Goal: Navigation & Orientation: Find specific page/section

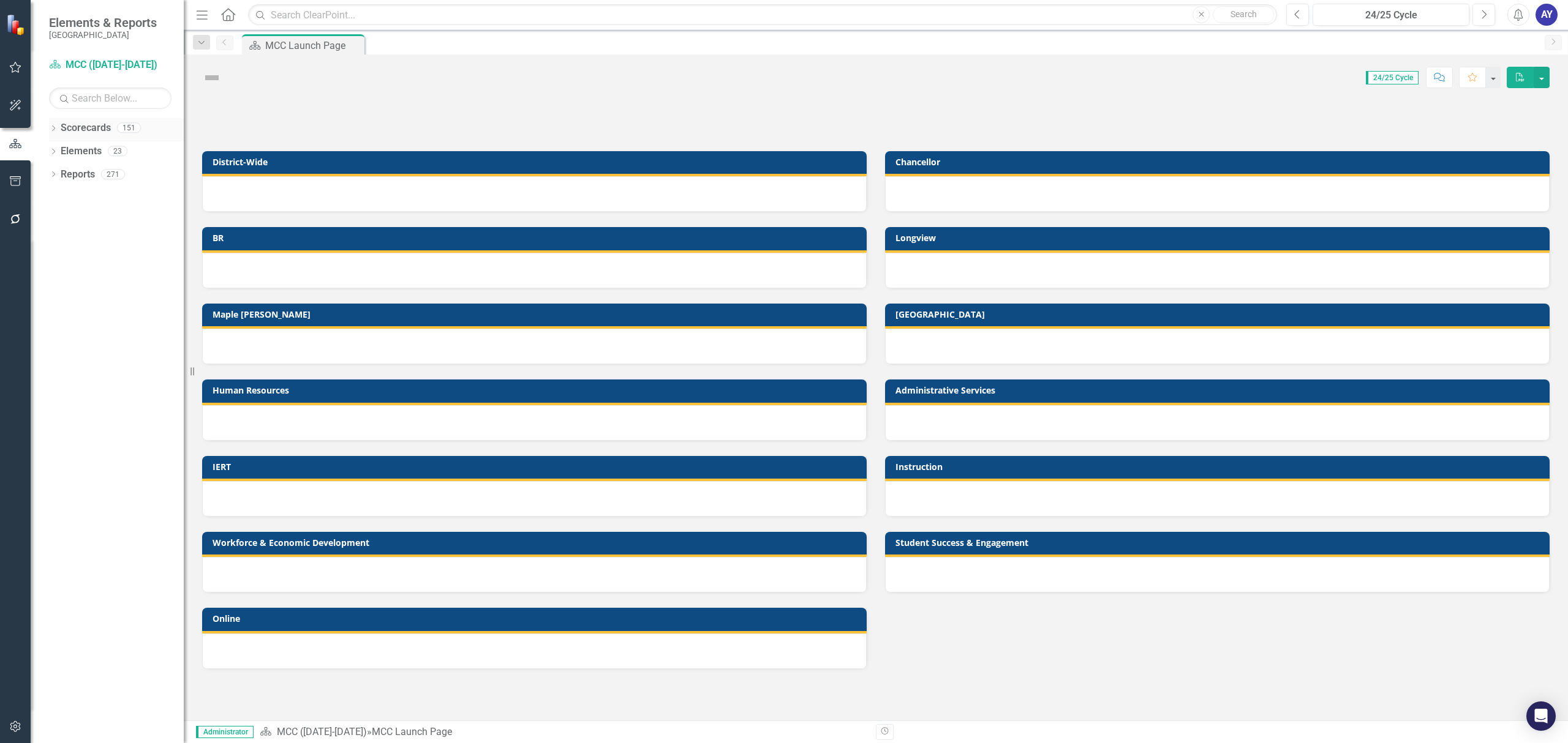
click at [49, 131] on icon "Dropdown" at bounding box center [53, 129] width 8 height 7
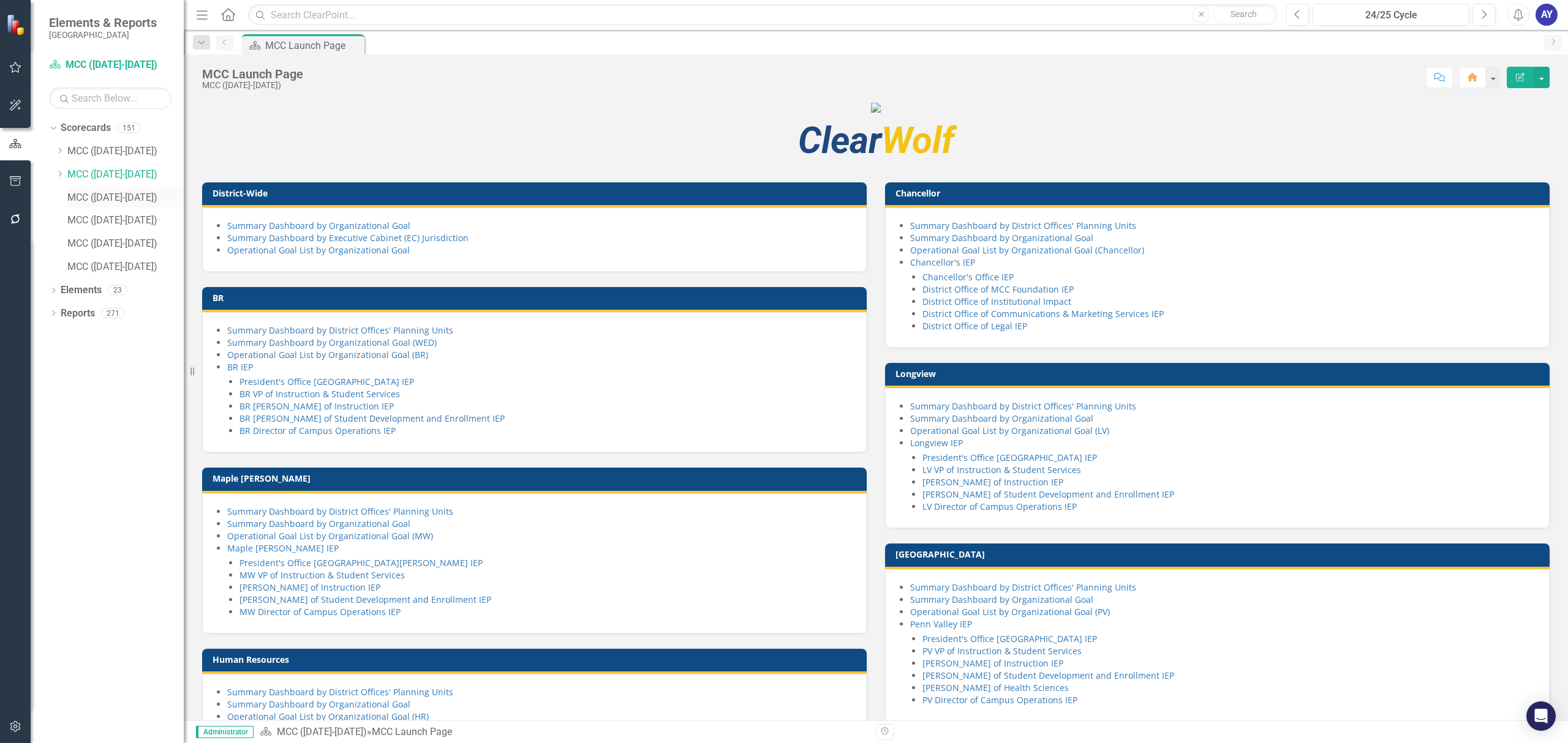
click at [89, 192] on link "MCC ([DATE]-[DATE])" at bounding box center [126, 197] width 117 height 14
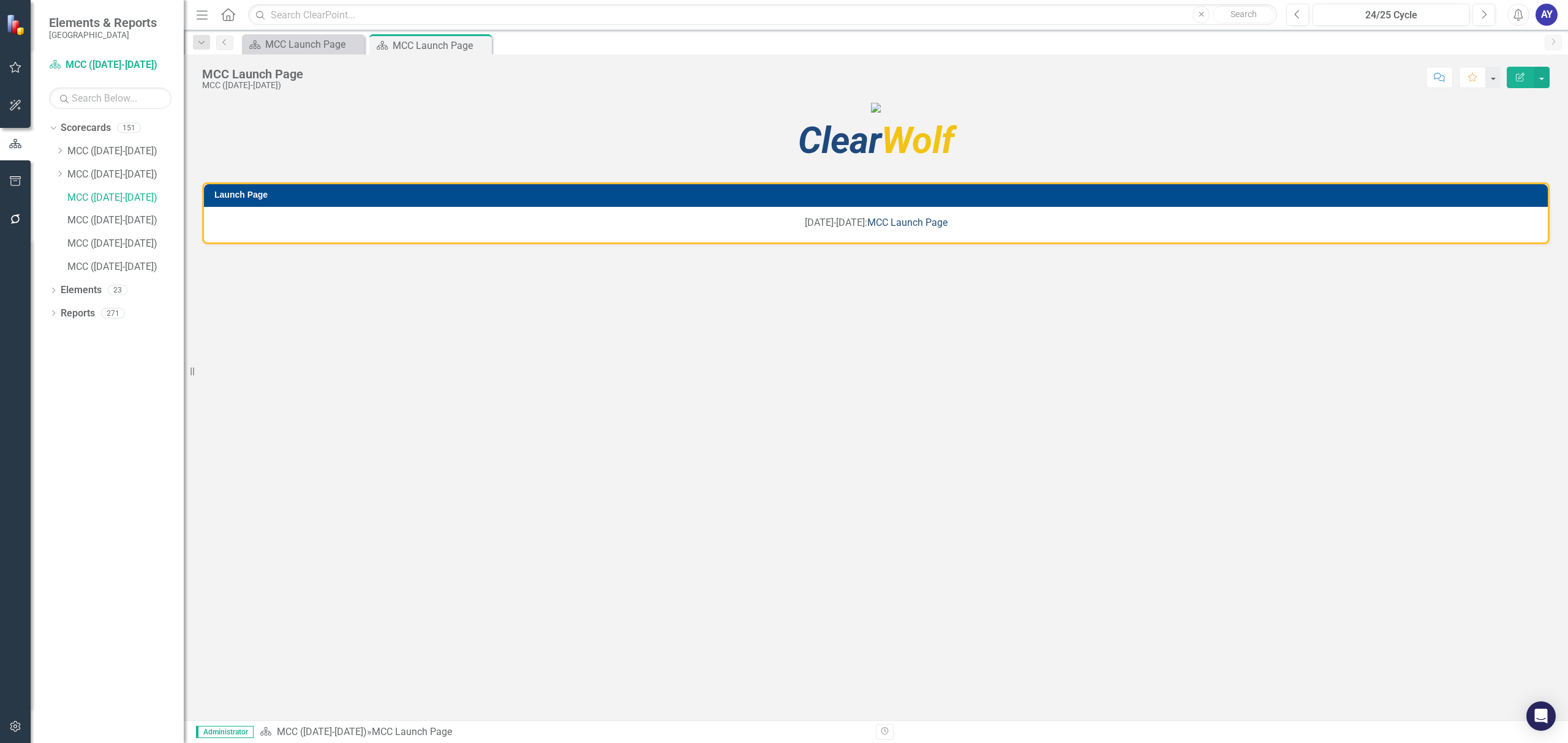
click at [899, 228] on link "MCC Launch Page" at bounding box center [908, 222] width 80 height 11
click at [120, 178] on link "MCC ([DATE]-[DATE])" at bounding box center [126, 175] width 117 height 14
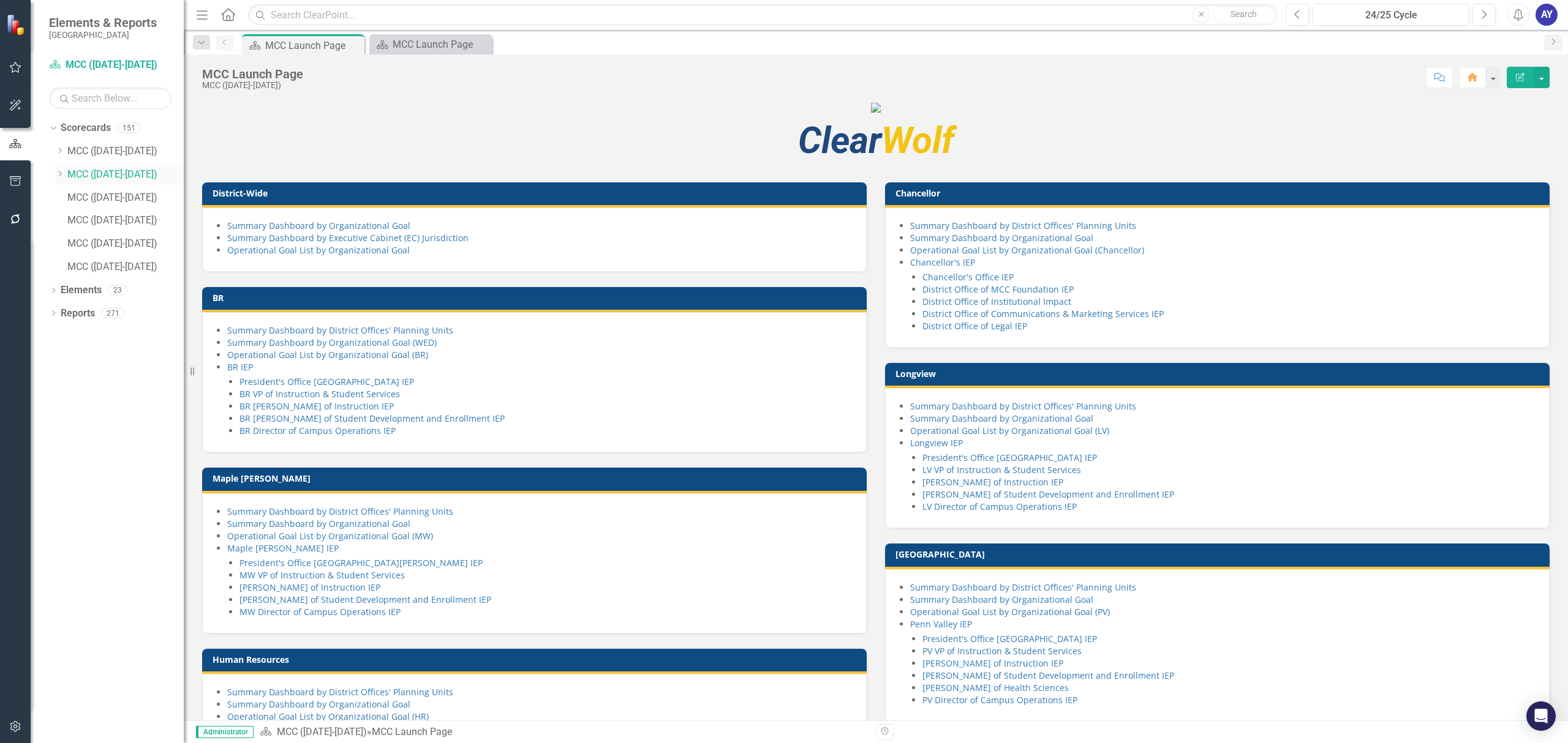
click at [84, 170] on link "MCC ([DATE]-[DATE])" at bounding box center [126, 175] width 117 height 14
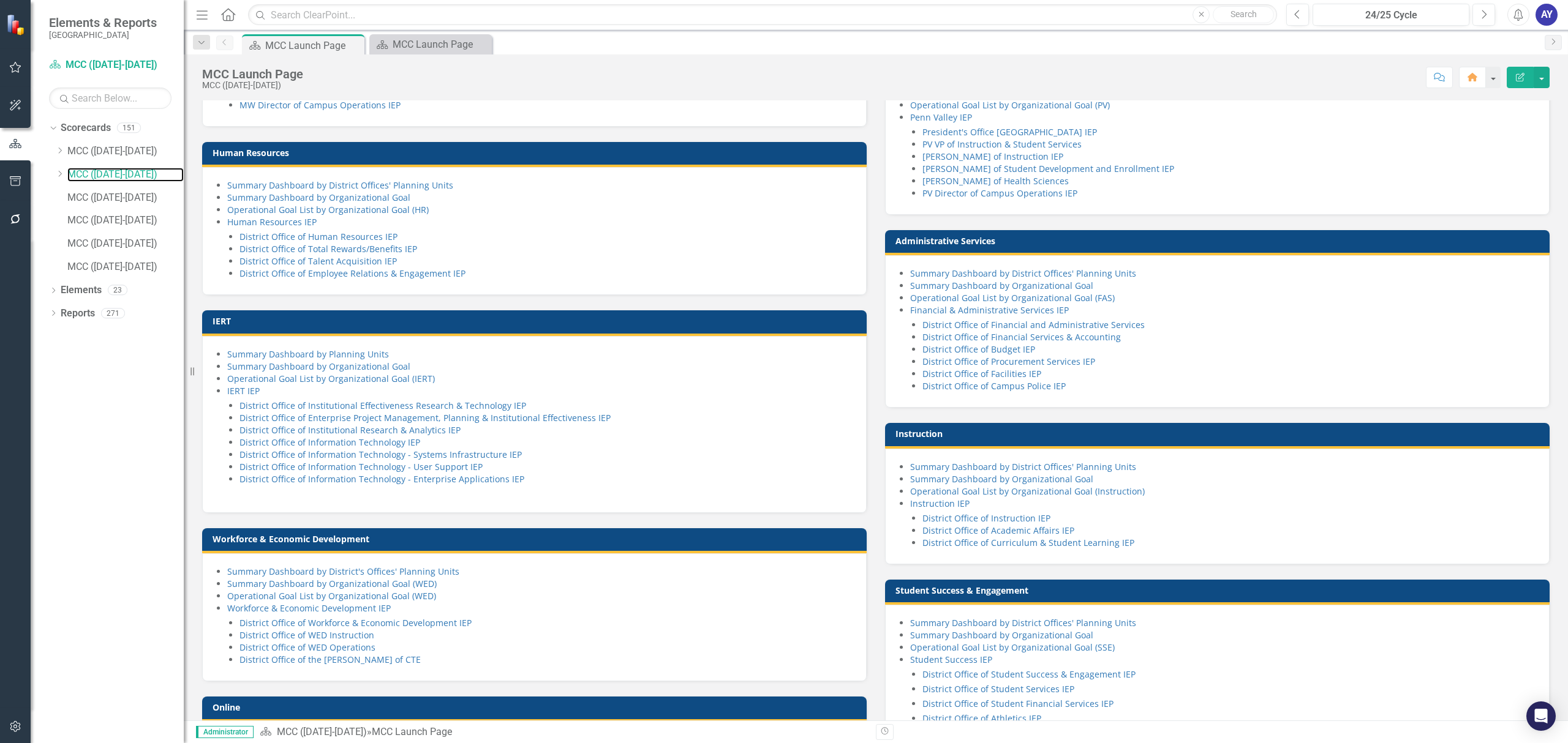
scroll to position [652, 0]
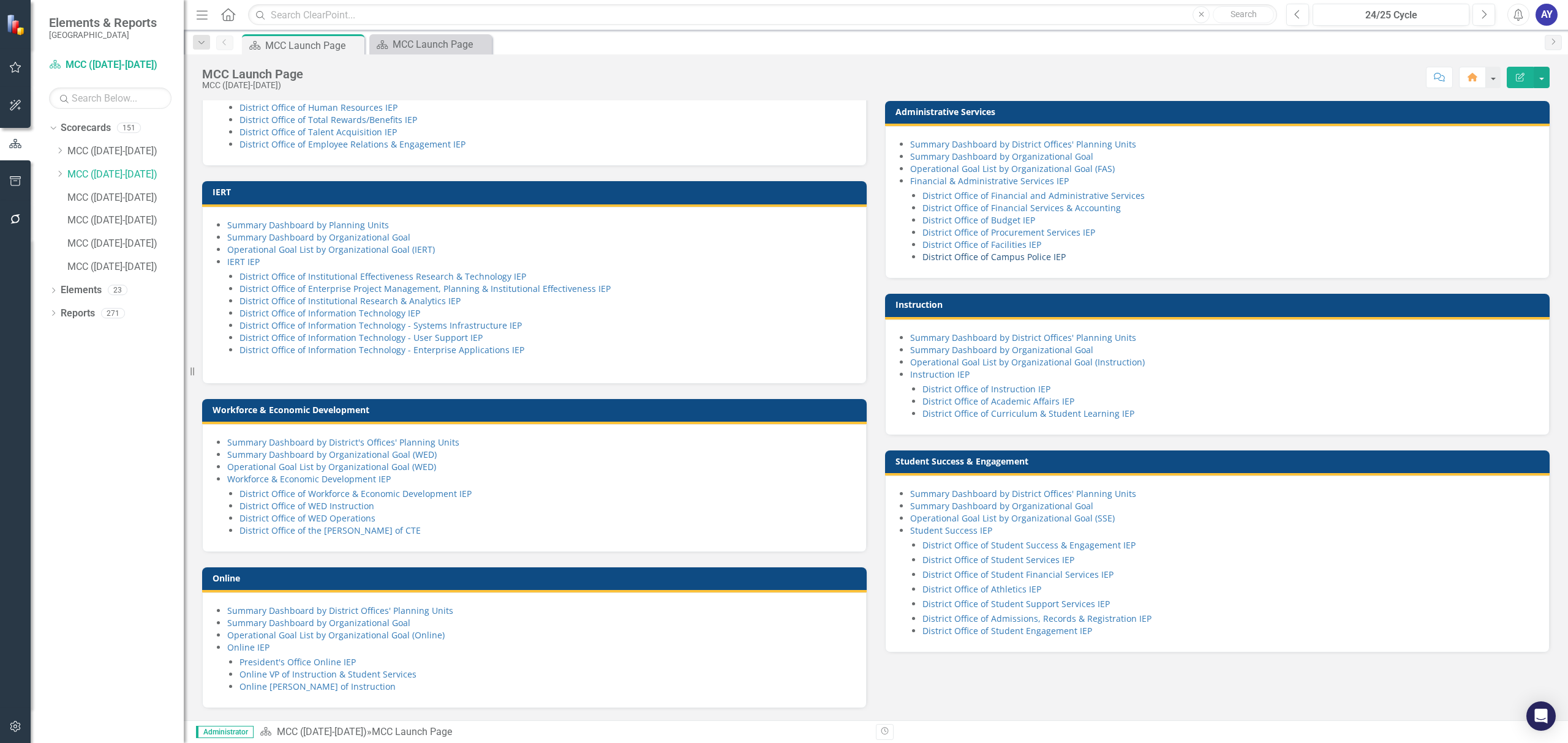
click at [1030, 263] on link "District Office of Campus Police IEP" at bounding box center [993, 256] width 143 height 11
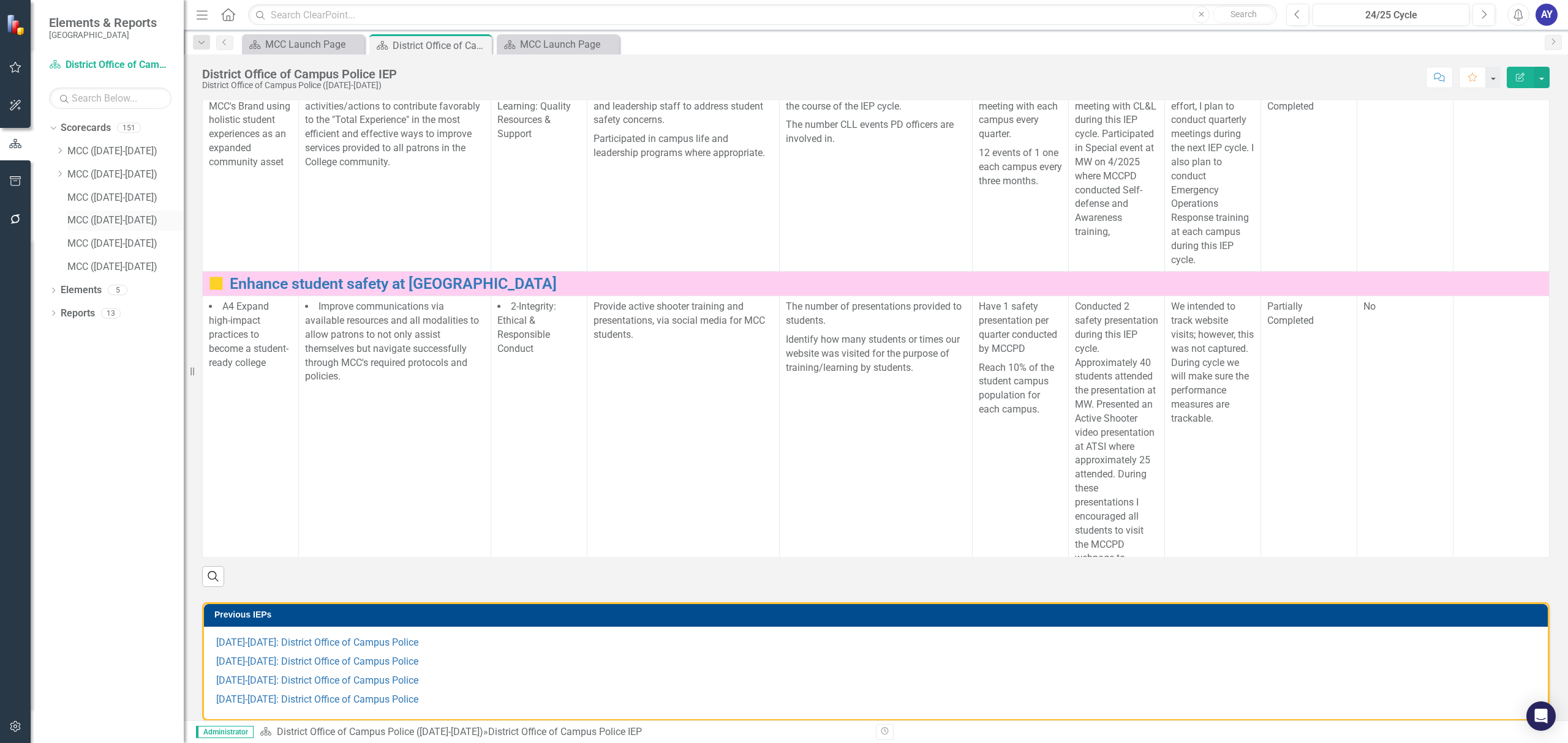
click at [113, 219] on link "MCC ([DATE]-[DATE])" at bounding box center [126, 220] width 117 height 14
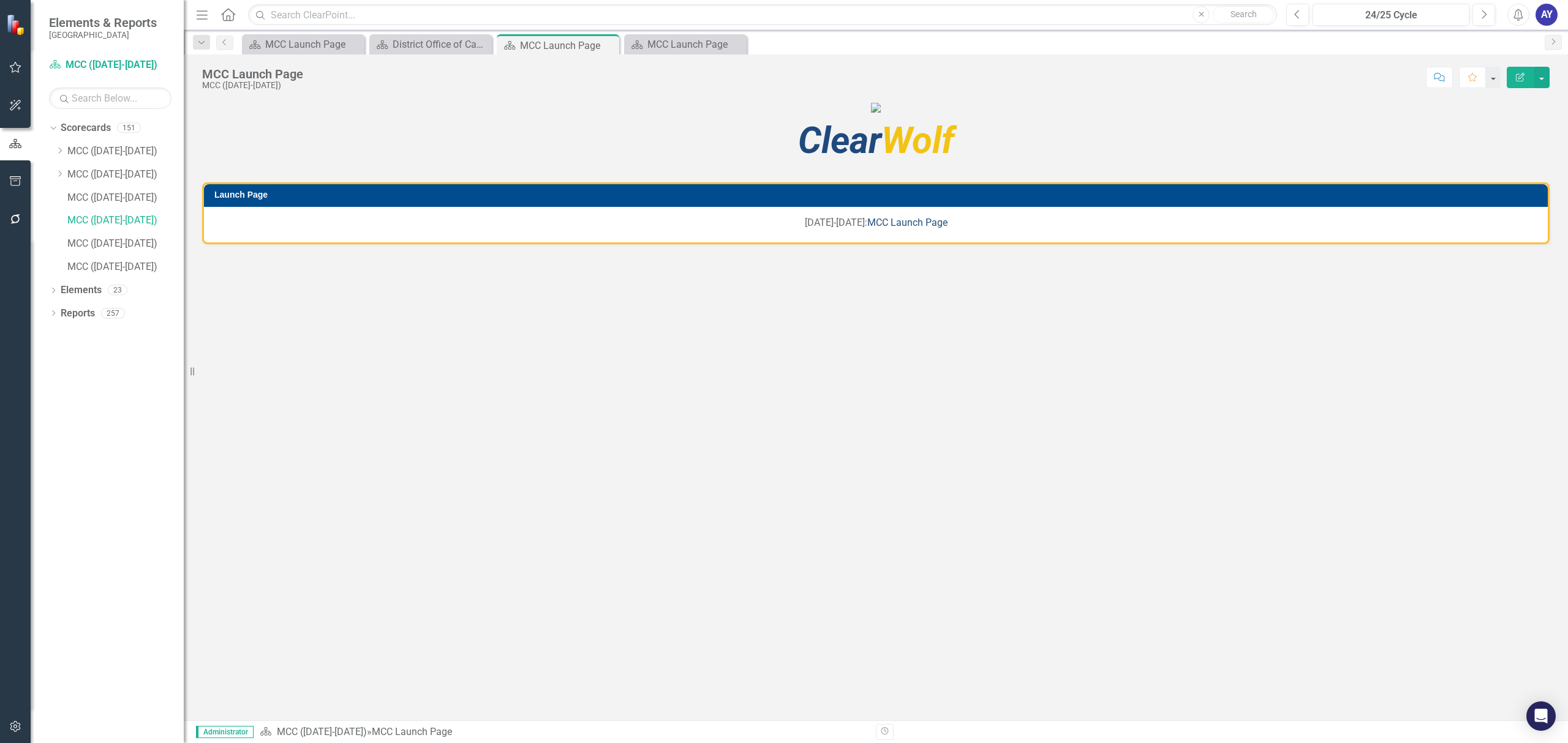
click at [887, 228] on link "MCC Launch Page" at bounding box center [908, 222] width 80 height 11
